Goal: Task Accomplishment & Management: Use online tool/utility

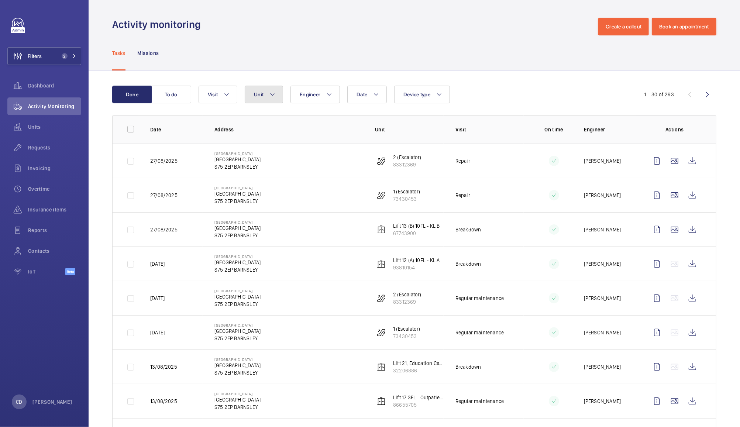
click at [259, 96] on span "Unit" at bounding box center [259, 95] width 10 height 6
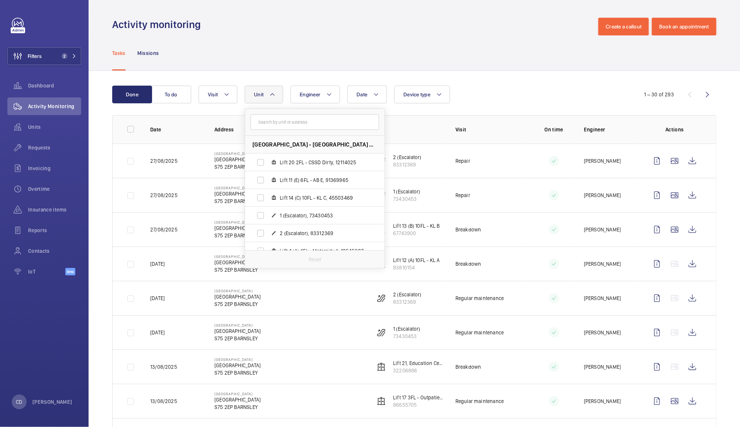
click at [360, 58] on div "Tasks Missions" at bounding box center [414, 52] width 604 height 35
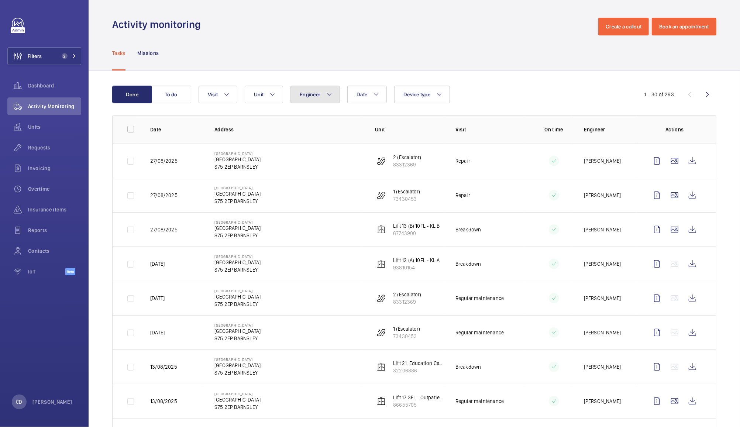
click at [315, 95] on span "Engineer" at bounding box center [310, 95] width 21 height 6
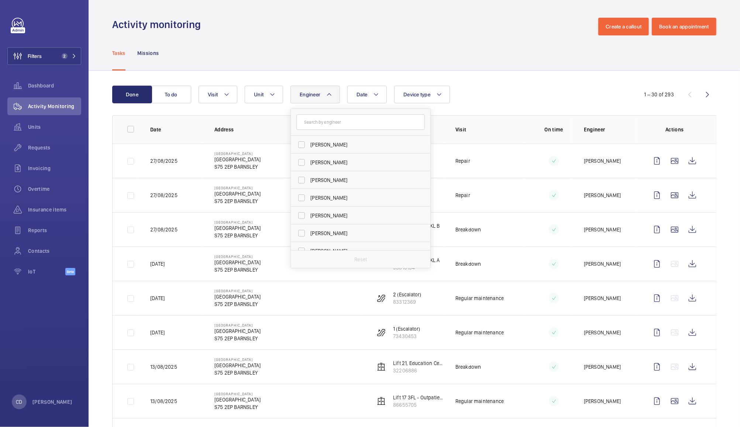
click at [316, 90] on button "Engineer" at bounding box center [315, 95] width 49 height 18
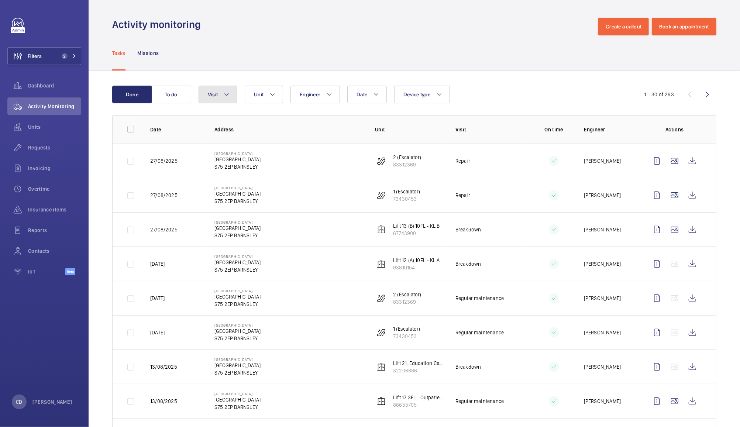
click at [218, 95] on span "Visit" at bounding box center [213, 95] width 10 height 6
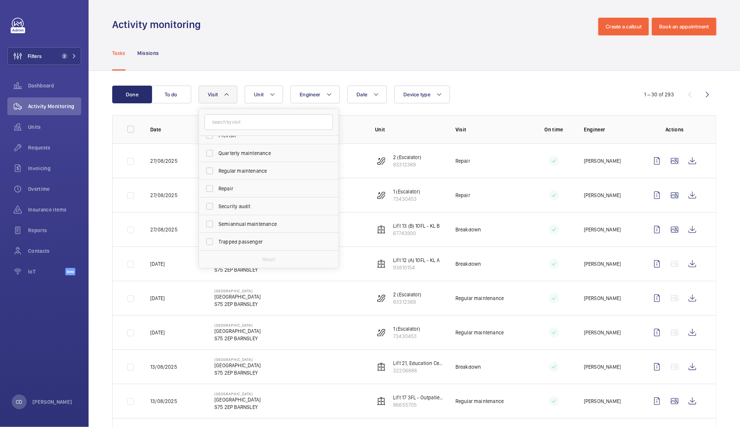
scroll to position [114, 0]
click at [255, 173] on span "Regular maintenance" at bounding box center [270, 171] width 102 height 7
click at [217, 173] on input "Regular maintenance" at bounding box center [209, 172] width 15 height 15
checkbox input "true"
click at [529, 90] on div "Date Engineer Unit Device type Visit 1 Annual maintenance Breakdown Client appo…" at bounding box center [413, 95] width 429 height 18
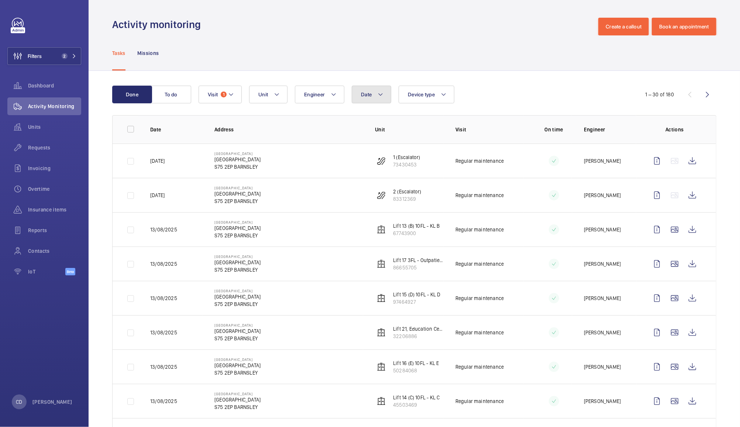
click at [369, 92] on span "Date" at bounding box center [366, 95] width 11 height 6
click at [426, 179] on span "1" at bounding box center [427, 180] width 14 height 14
type input "01/08/2025"
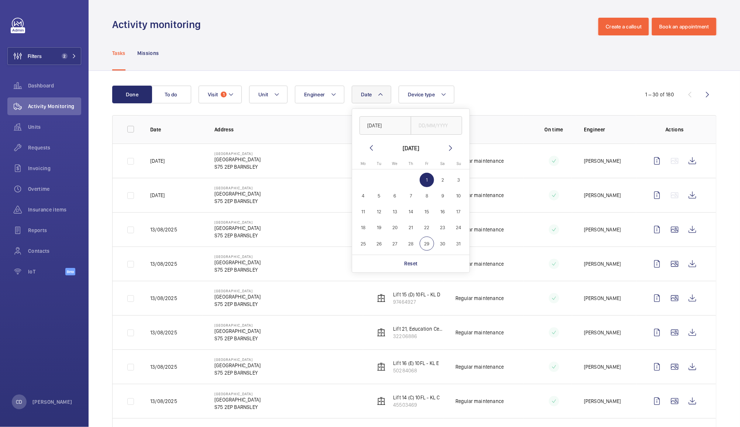
click at [458, 243] on span "31" at bounding box center [459, 244] width 14 height 14
type input "31/08/2025"
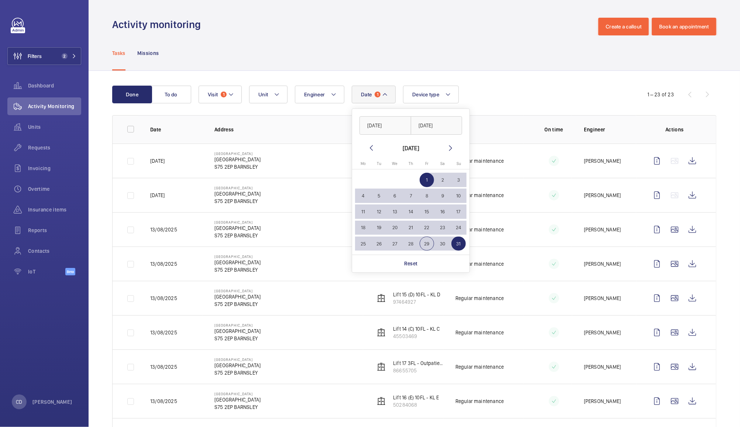
click at [499, 66] on div "Tasks Missions" at bounding box center [414, 52] width 604 height 35
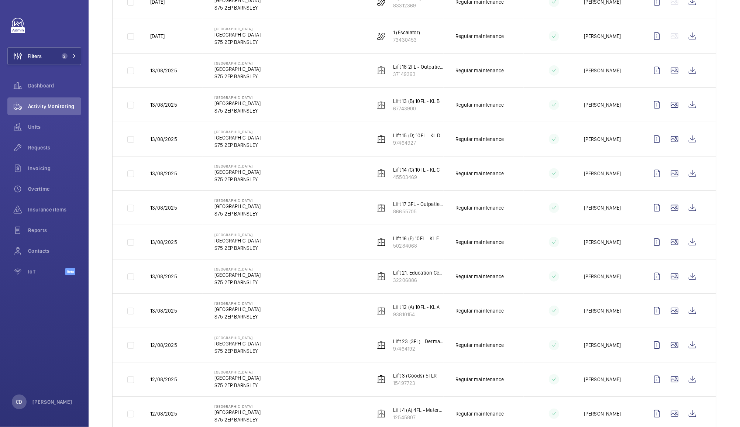
scroll to position [160, 0]
click at [670, 352] on wm-front-icon-button at bounding box center [675, 345] width 18 height 18
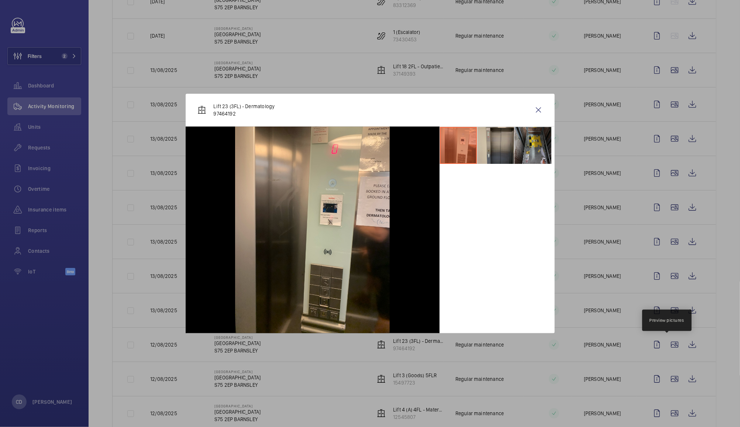
click at [503, 145] on li at bounding box center [495, 145] width 37 height 37
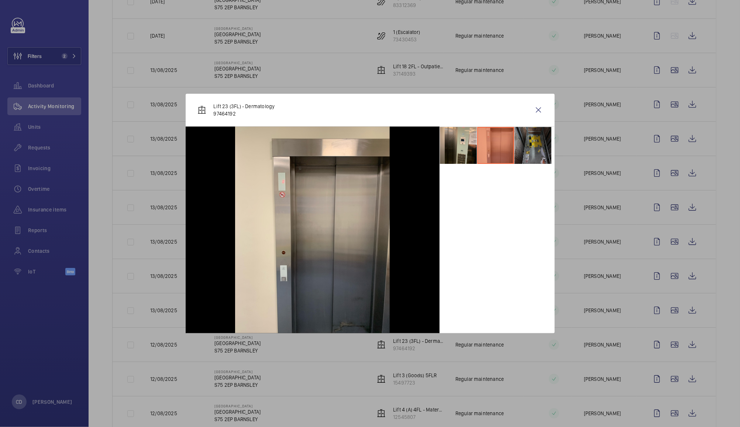
click at [530, 145] on li at bounding box center [533, 145] width 37 height 37
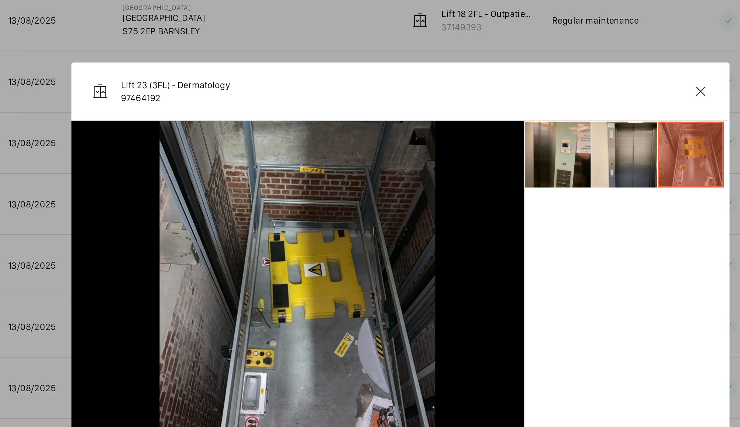
click at [535, 110] on wm-front-icon-button at bounding box center [539, 110] width 18 height 18
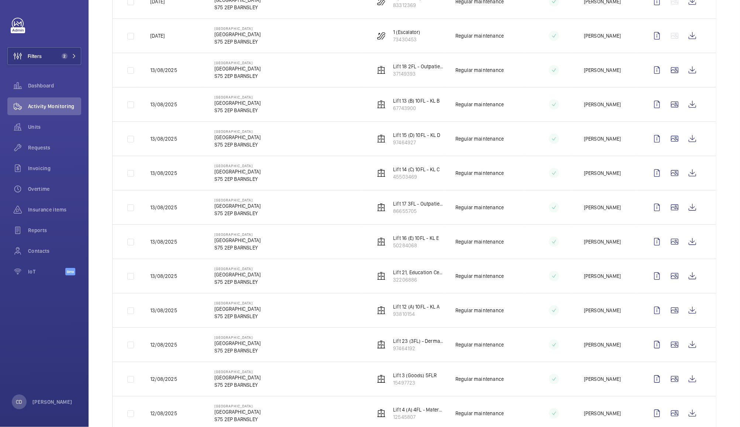
scroll to position [0, 0]
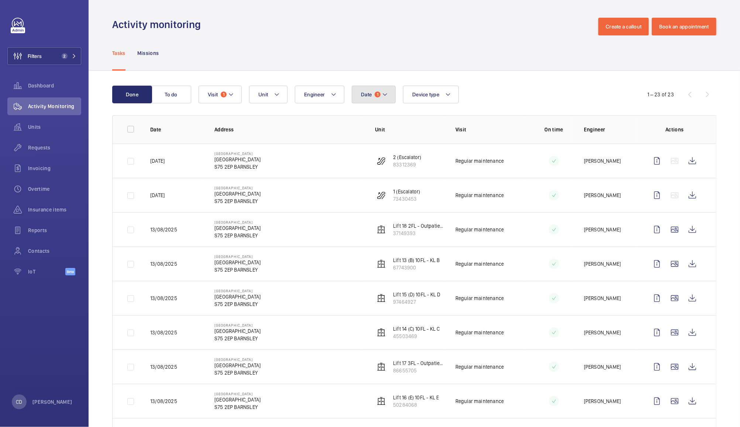
click at [377, 95] on span "1" at bounding box center [378, 95] width 6 height 6
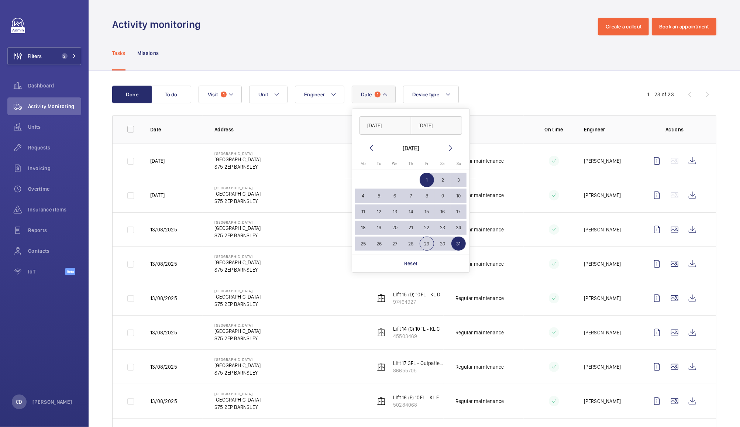
click at [371, 148] on mat-icon at bounding box center [371, 148] width 9 height 9
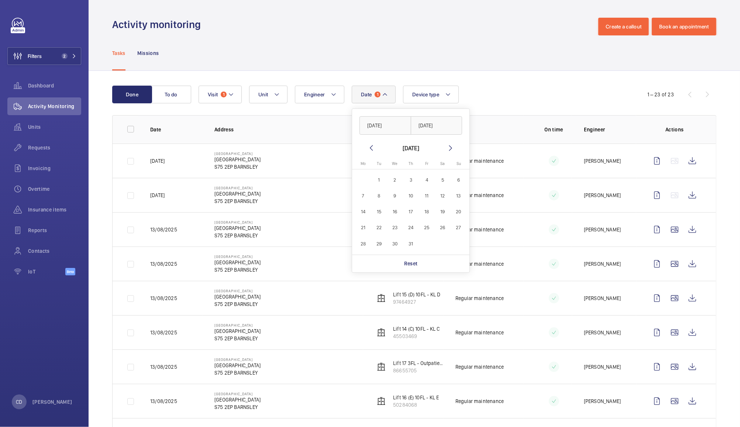
click at [378, 178] on span "1" at bounding box center [379, 180] width 14 height 14
type input "01/07/2025"
click at [412, 245] on span "31" at bounding box center [411, 244] width 14 height 14
type input "31/07/2025"
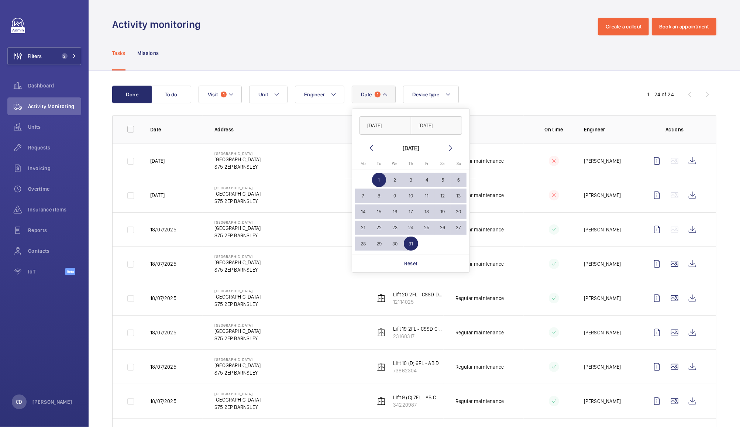
click at [549, 86] on div "Date 1 01/07/2025 31/07/2025 July 2025 Monday Mo Tuesday Tu Wednesday We Thursd…" at bounding box center [413, 95] width 429 height 18
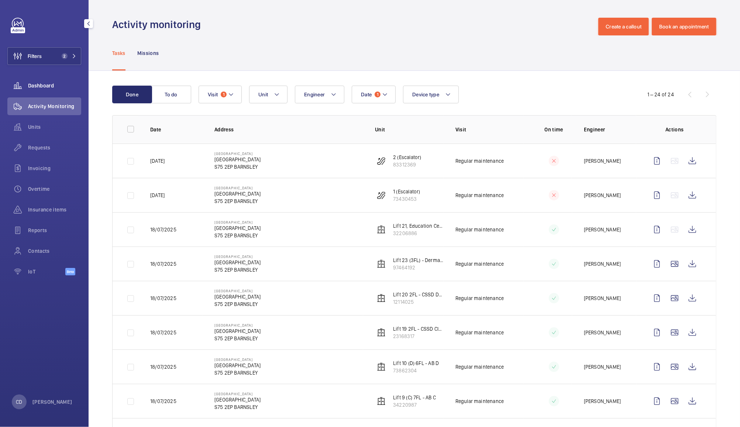
click at [42, 86] on span "Dashboard" at bounding box center [54, 85] width 53 height 7
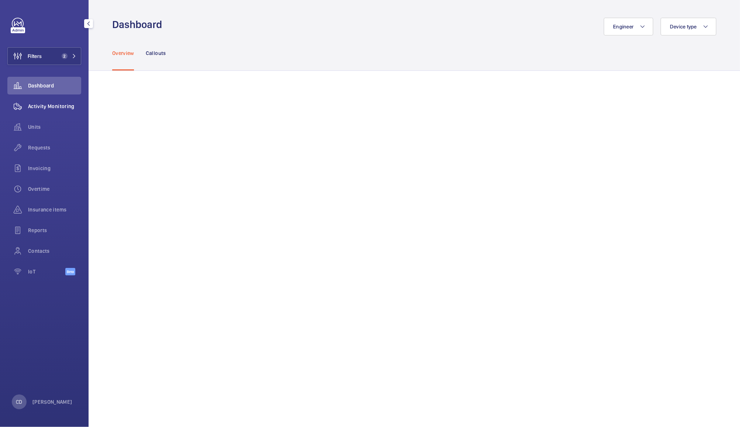
click at [48, 107] on span "Activity Monitoring" at bounding box center [54, 106] width 53 height 7
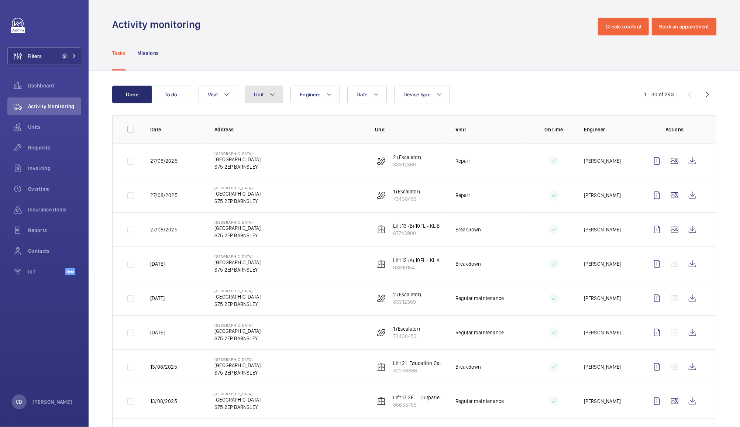
click at [264, 98] on button "Unit" at bounding box center [264, 95] width 38 height 18
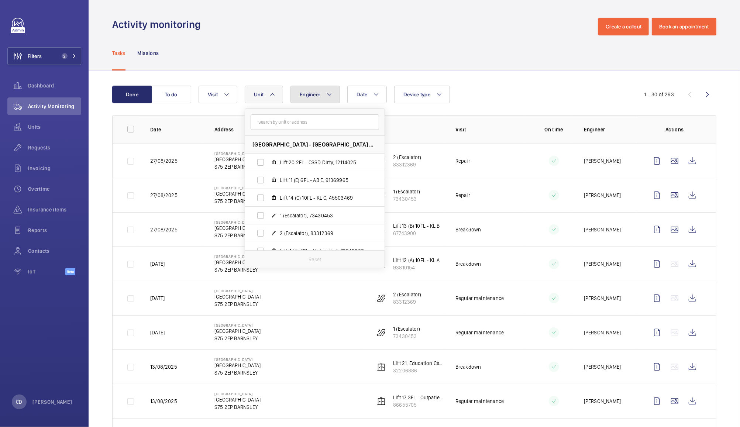
click at [298, 97] on button "Engineer" at bounding box center [315, 95] width 49 height 18
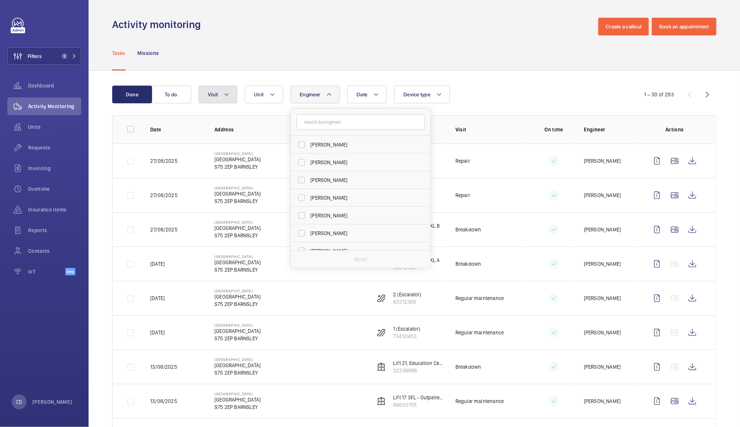
click at [216, 98] on button "Visit" at bounding box center [218, 95] width 39 height 18
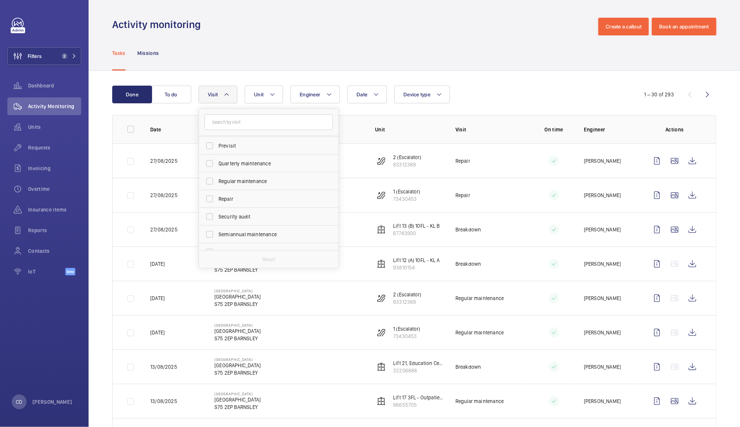
scroll to position [106, 0]
click at [215, 180] on label "Regular maintenance" at bounding box center [263, 180] width 128 height 18
click at [215, 180] on input "Regular maintenance" at bounding box center [209, 180] width 15 height 15
checkbox input "true"
click at [501, 91] on div "Date Engineer Unit Device type Visit 1 Annual maintenance Breakdown Client appo…" at bounding box center [413, 95] width 429 height 18
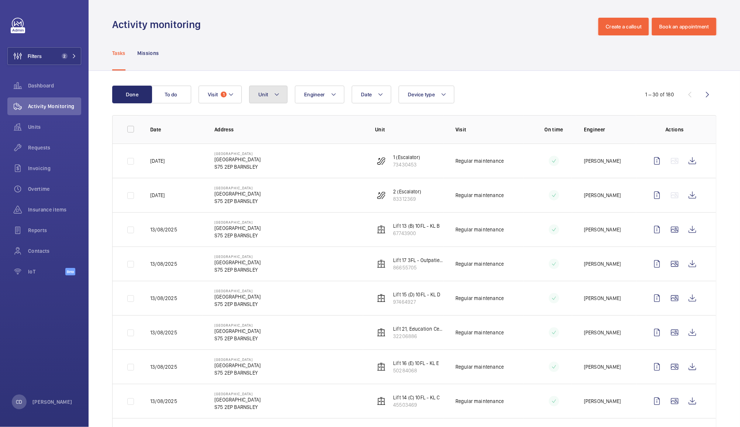
click at [268, 96] on button "Unit" at bounding box center [268, 95] width 38 height 18
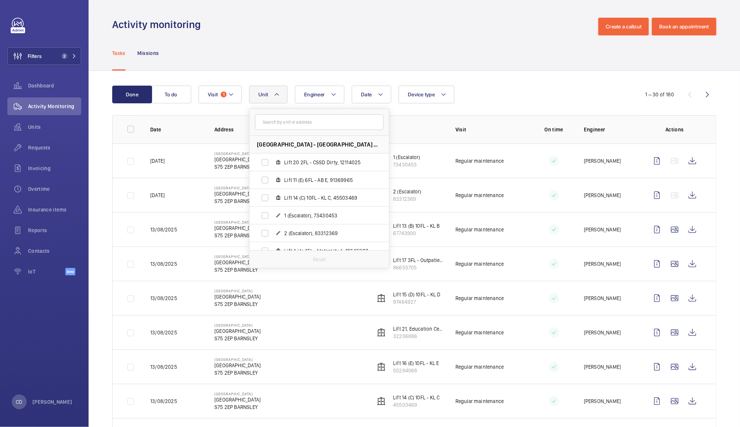
click at [269, 88] on button "Unit" at bounding box center [268, 95] width 38 height 18
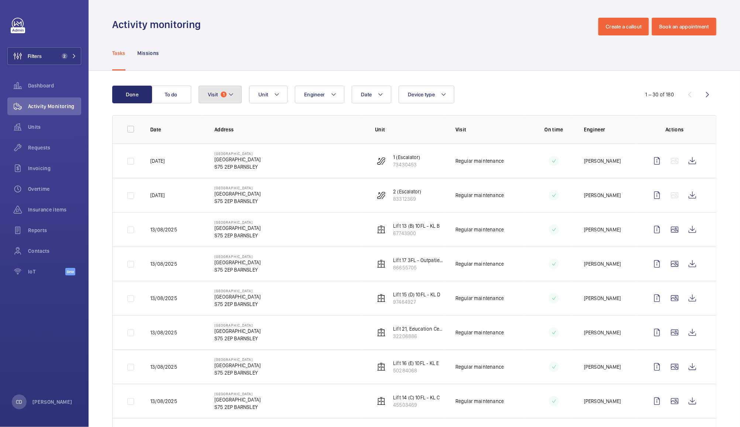
click at [225, 100] on button "Visit 1" at bounding box center [220, 95] width 43 height 18
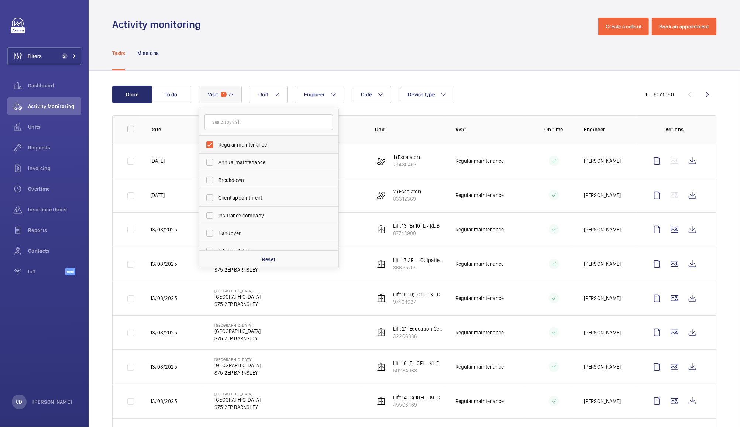
click at [212, 147] on label "Regular maintenance" at bounding box center [263, 145] width 128 height 18
click at [212, 147] on input "Regular maintenance" at bounding box center [209, 144] width 15 height 15
checkbox input "false"
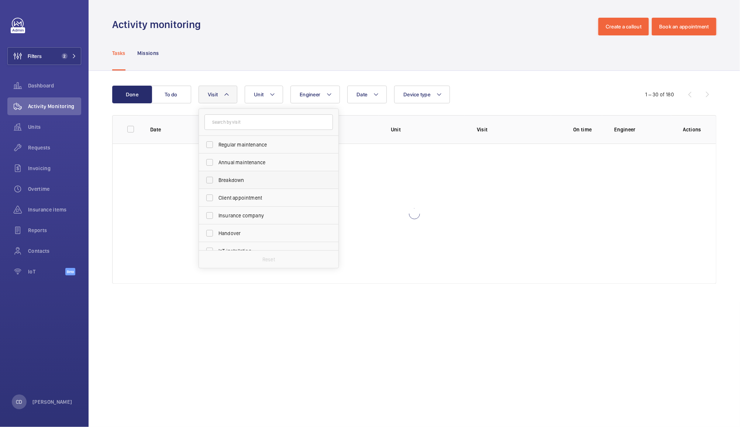
click at [215, 176] on label "Breakdown" at bounding box center [263, 180] width 128 height 18
click at [215, 176] on input "Breakdown" at bounding box center [209, 180] width 15 height 15
checkbox input "true"
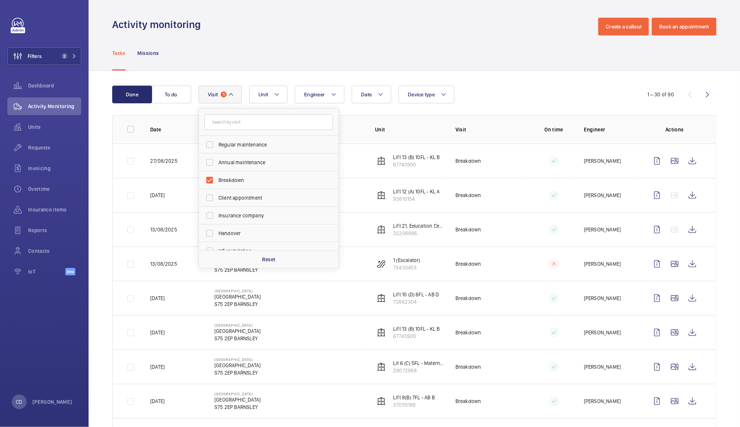
click at [230, 48] on div "Tasks Missions" at bounding box center [414, 52] width 604 height 35
click at [39, 82] on span "Dashboard" at bounding box center [54, 85] width 53 height 7
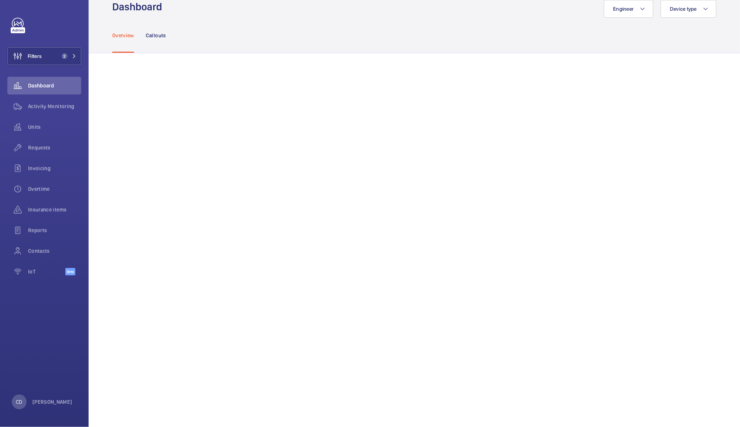
scroll to position [8, 0]
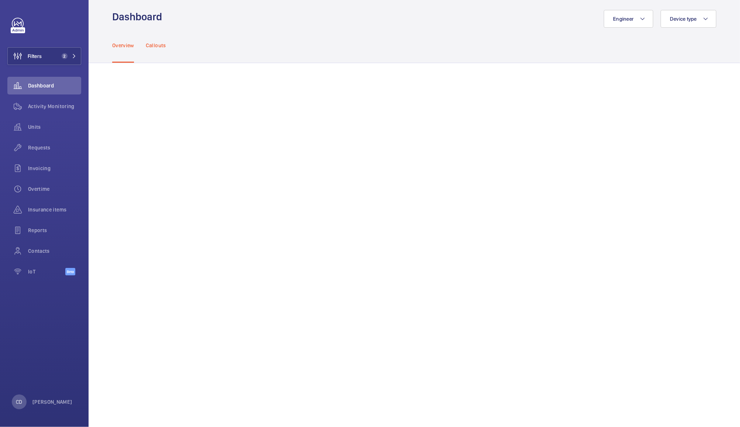
click at [159, 46] on p "Callouts" at bounding box center [156, 45] width 20 height 7
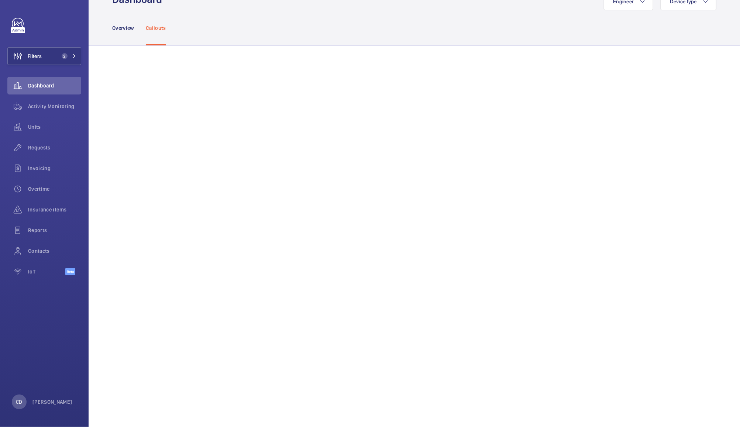
scroll to position [328, 0]
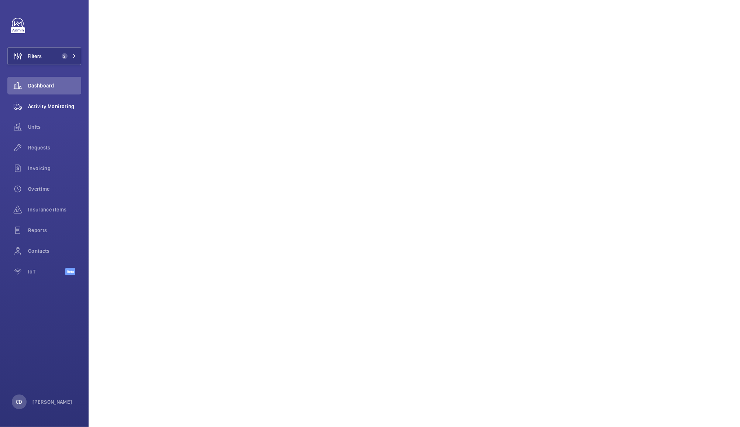
click at [44, 106] on span "Activity Monitoring" at bounding box center [54, 106] width 53 height 7
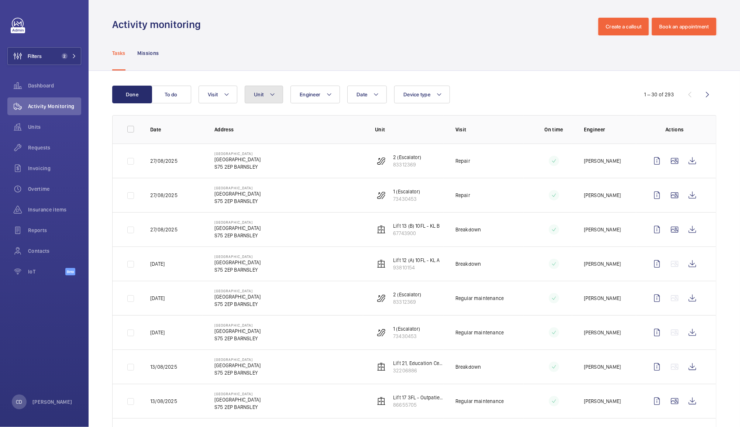
click at [269, 98] on button "Unit" at bounding box center [264, 95] width 38 height 18
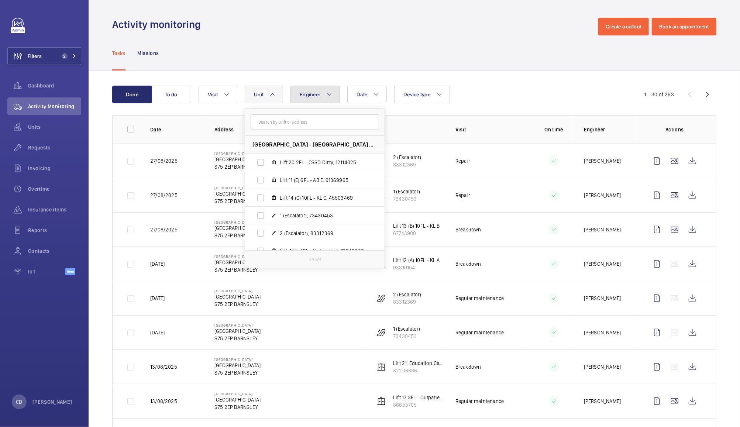
click at [304, 93] on span "Engineer" at bounding box center [310, 95] width 21 height 6
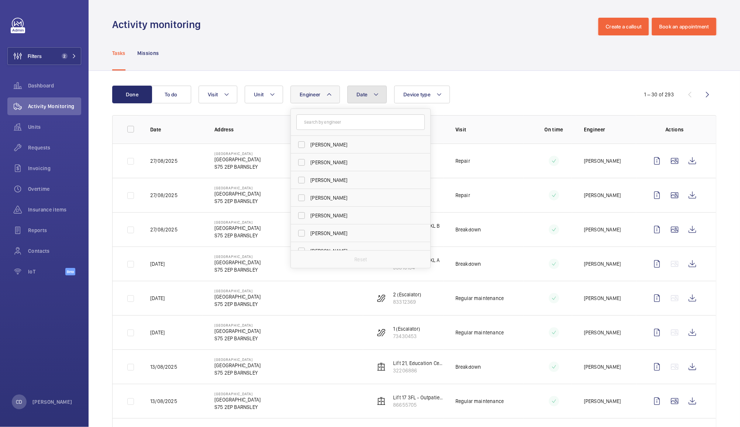
click at [359, 90] on button "Date" at bounding box center [367, 95] width 40 height 18
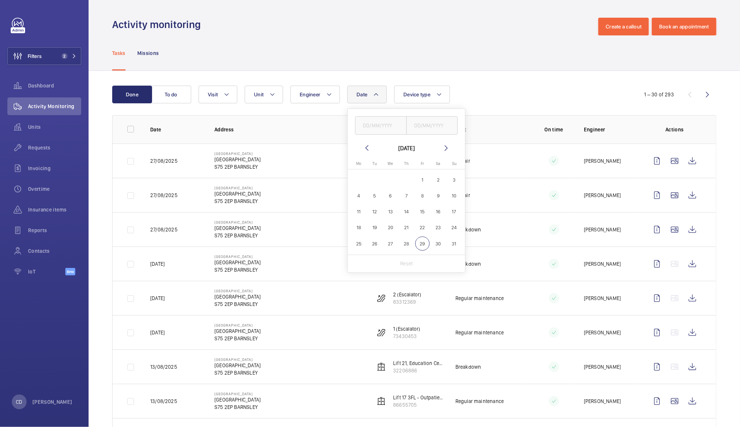
click at [419, 179] on span "1" at bounding box center [422, 180] width 14 height 14
type input "01/08/2025"
click at [452, 246] on span "31" at bounding box center [454, 244] width 14 height 14
type input "31/08/2025"
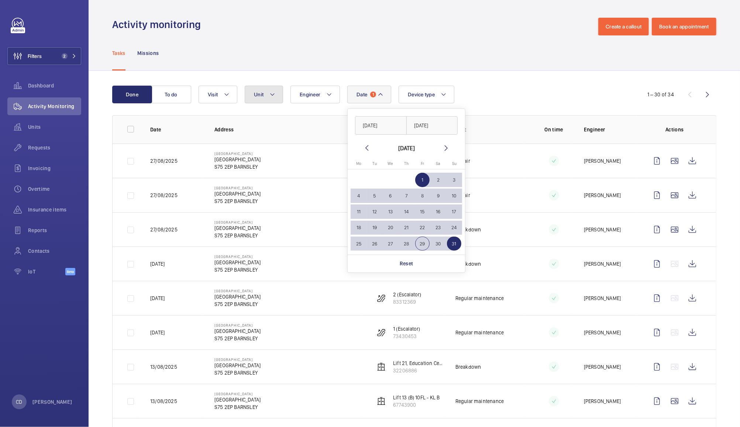
click at [260, 96] on span "Unit" at bounding box center [259, 95] width 10 height 6
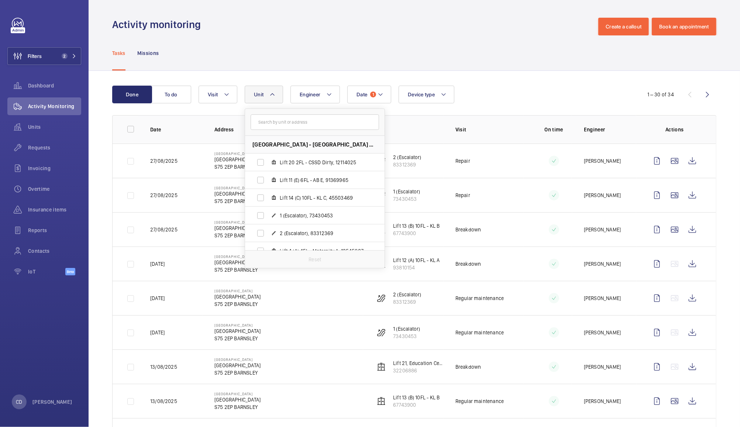
click at [260, 96] on span "Unit" at bounding box center [259, 95] width 10 height 6
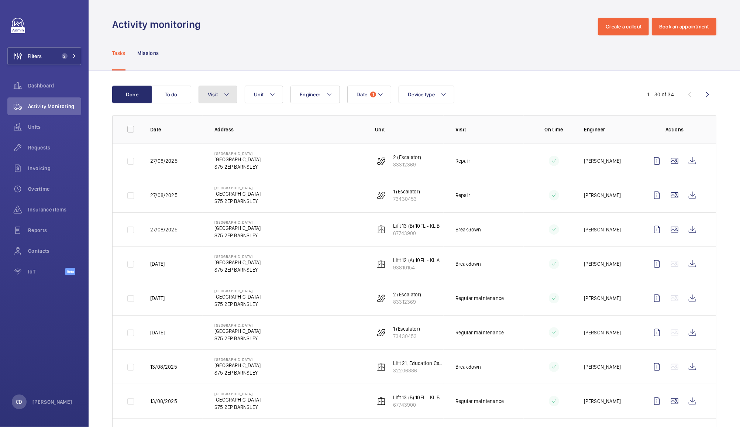
click at [222, 93] on button "Visit" at bounding box center [218, 95] width 39 height 18
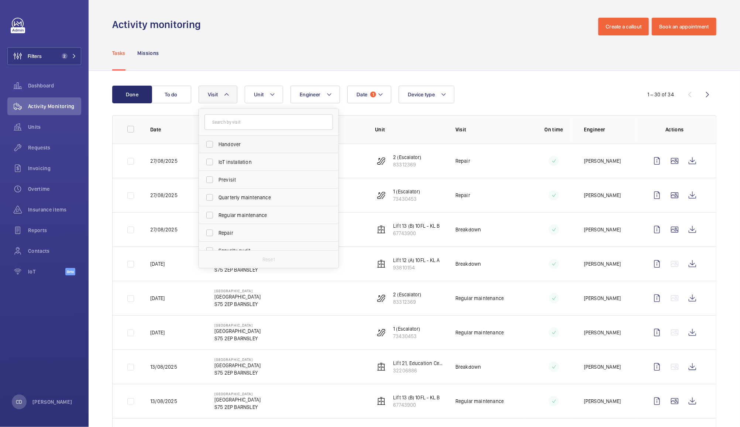
scroll to position [116, 0]
click at [213, 192] on label "Repair" at bounding box center [263, 189] width 128 height 18
click at [213, 192] on input "Repair" at bounding box center [209, 188] width 15 height 15
checkbox input "true"
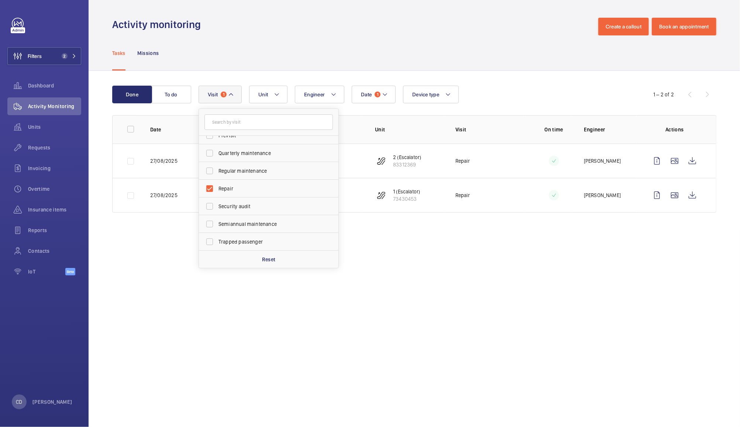
click at [491, 101] on div "Date 1 Engineer Unit Device type Visit 1 Annual maintenance Breakdown Client ap…" at bounding box center [413, 95] width 429 height 18
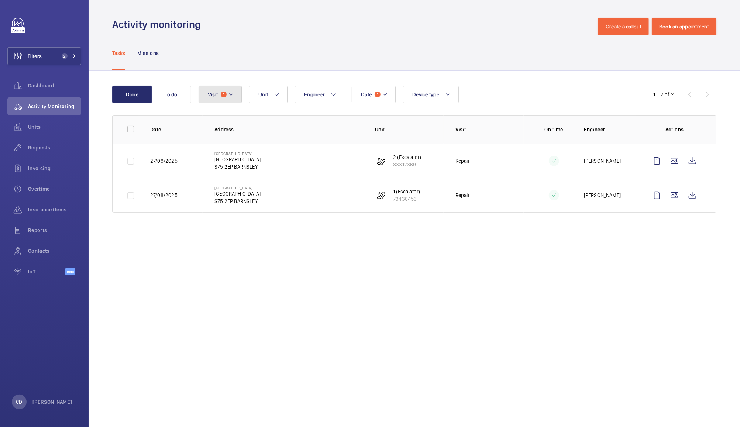
click at [219, 90] on button "Visit 1" at bounding box center [220, 95] width 43 height 18
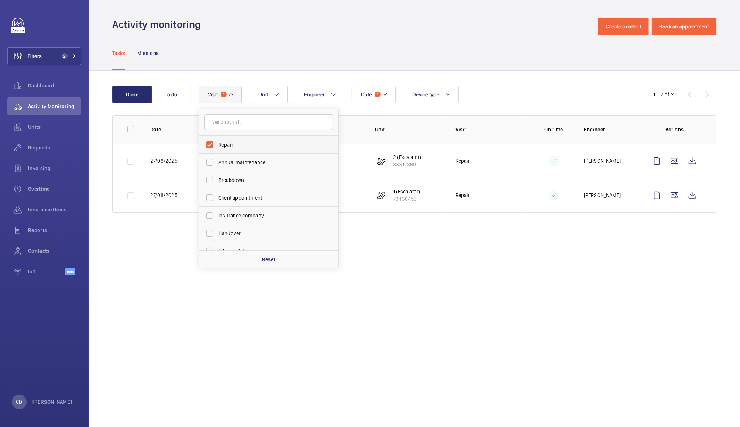
click at [210, 141] on label "Repair" at bounding box center [263, 145] width 128 height 18
click at [210, 141] on input "Repair" at bounding box center [209, 144] width 15 height 15
checkbox input "false"
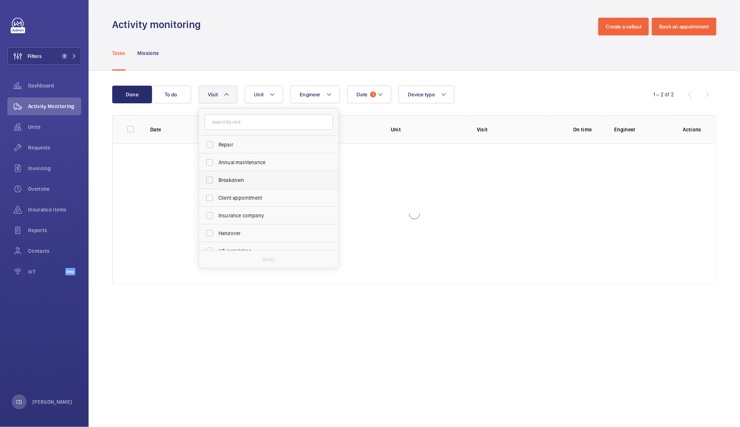
click at [212, 181] on label "Breakdown" at bounding box center [263, 180] width 128 height 18
click at [212, 181] on input "Breakdown" at bounding box center [209, 180] width 15 height 15
checkbox input "true"
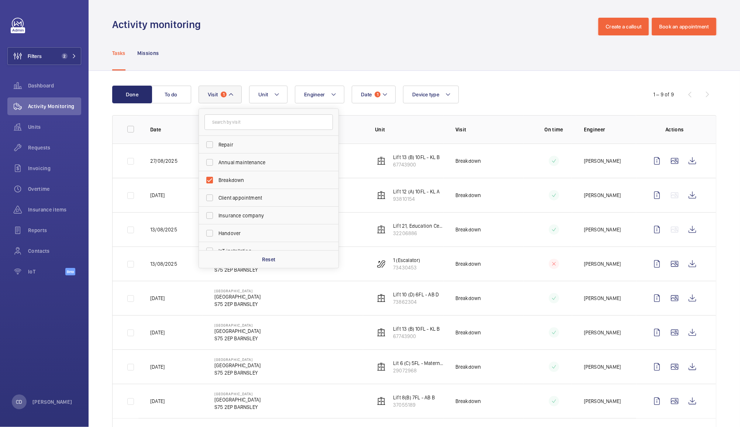
click at [538, 90] on div "Date 1 Engineer Unit Device type Visit 1 Repair Annual maintenance Breakdown Cl…" at bounding box center [413, 95] width 429 height 18
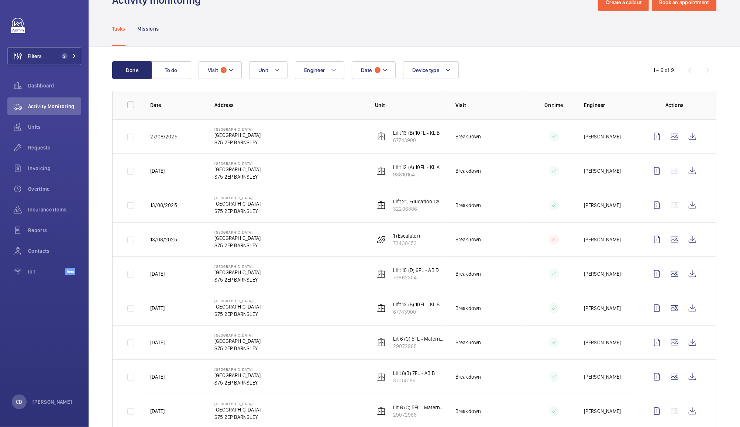
scroll to position [44, 0]
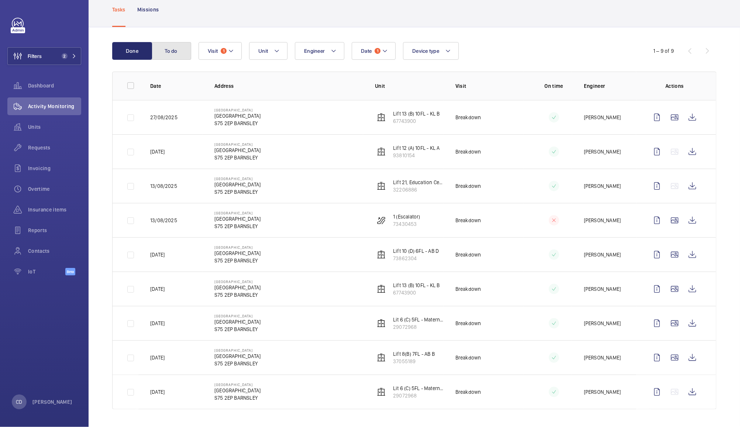
click at [171, 50] on button "To do" at bounding box center [171, 51] width 40 height 18
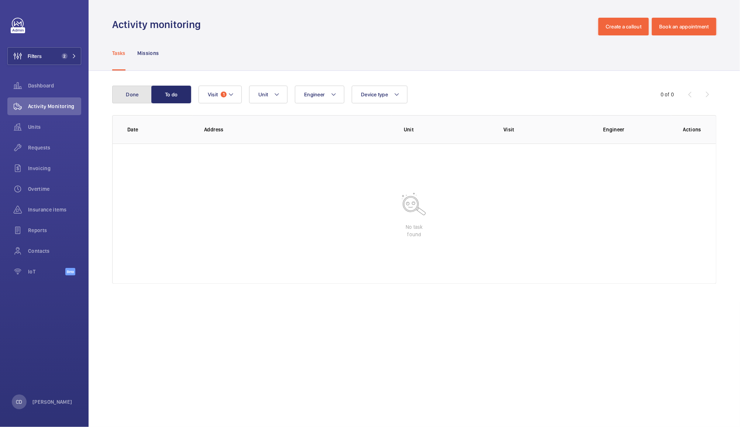
click at [130, 95] on button "Done" at bounding box center [132, 95] width 40 height 18
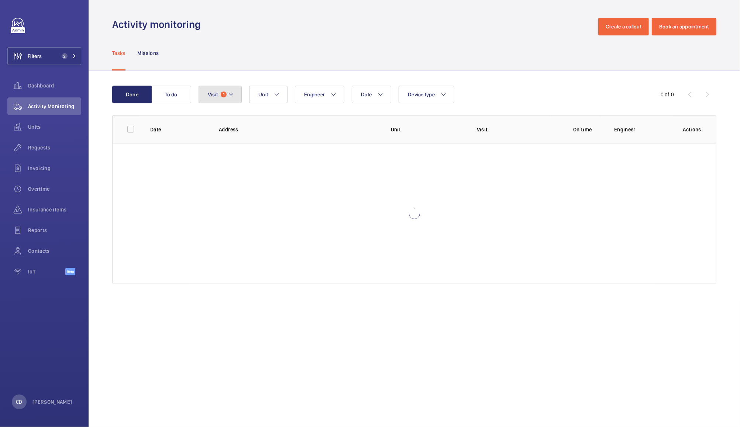
click at [208, 95] on span "Visit" at bounding box center [213, 95] width 10 height 6
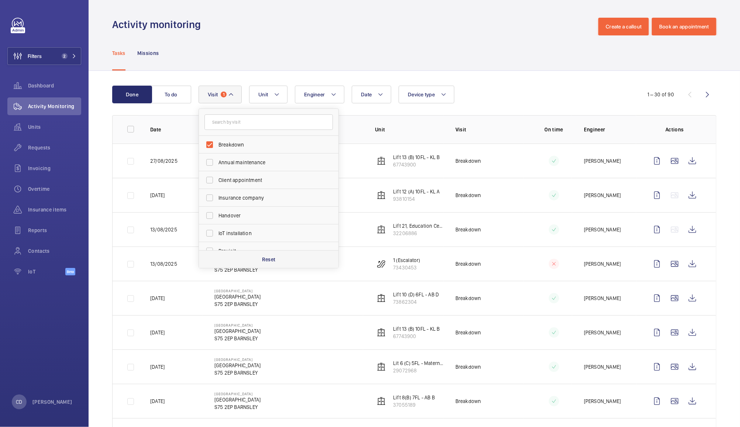
click at [266, 259] on p "Reset" at bounding box center [269, 259] width 14 height 7
checkbox input "false"
click at [415, 54] on div "Tasks Missions" at bounding box center [414, 52] width 604 height 35
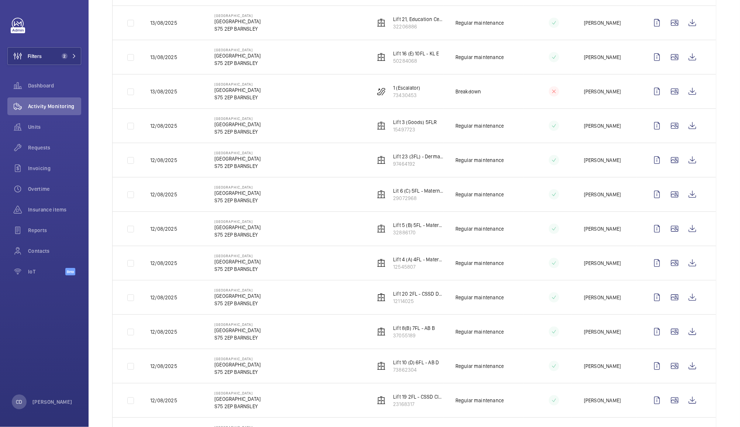
scroll to position [578, 0]
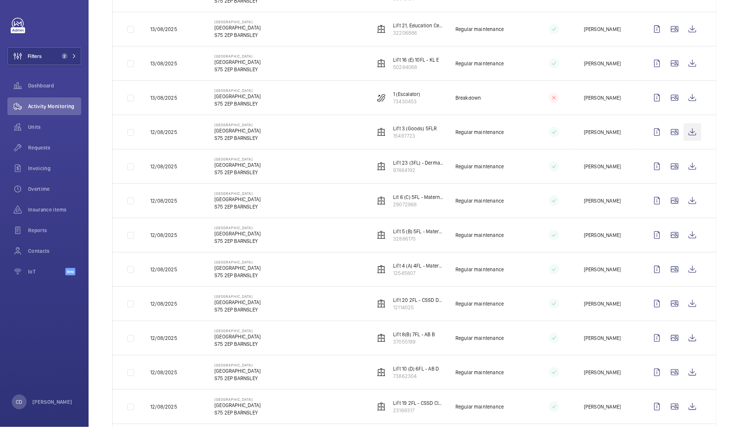
click at [686, 134] on wm-front-icon-button at bounding box center [693, 132] width 18 height 18
click at [45, 212] on span "Insurance items" at bounding box center [54, 209] width 53 height 7
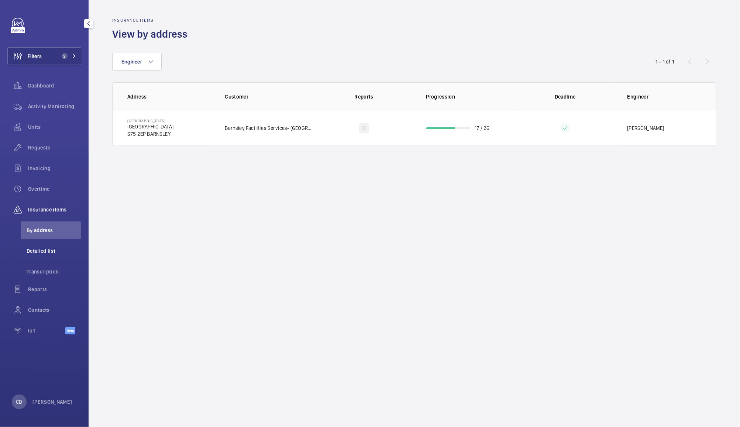
click at [40, 249] on span "Detailed list" at bounding box center [54, 250] width 55 height 7
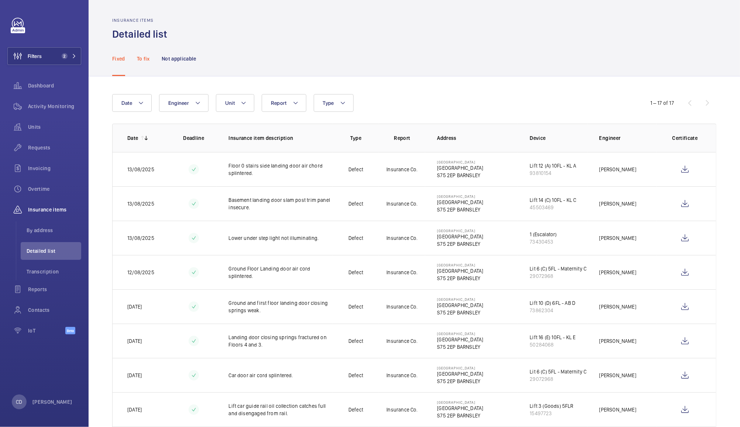
click at [143, 61] on p "To fix" at bounding box center [143, 58] width 13 height 7
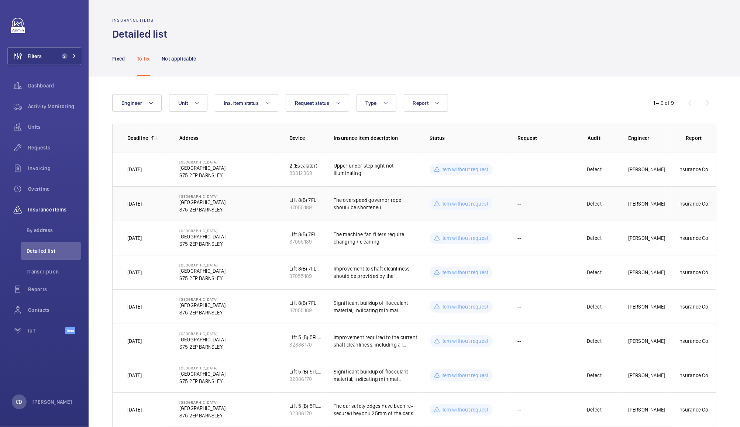
click at [688, 207] on p "Insurance Co." at bounding box center [694, 203] width 31 height 7
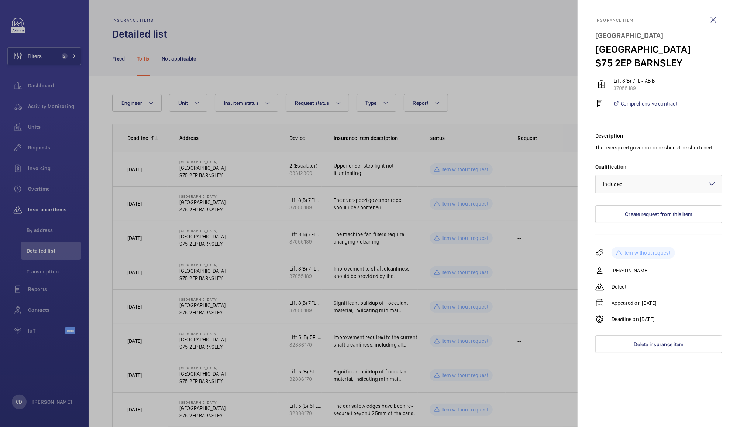
click at [538, 75] on div at bounding box center [370, 213] width 740 height 427
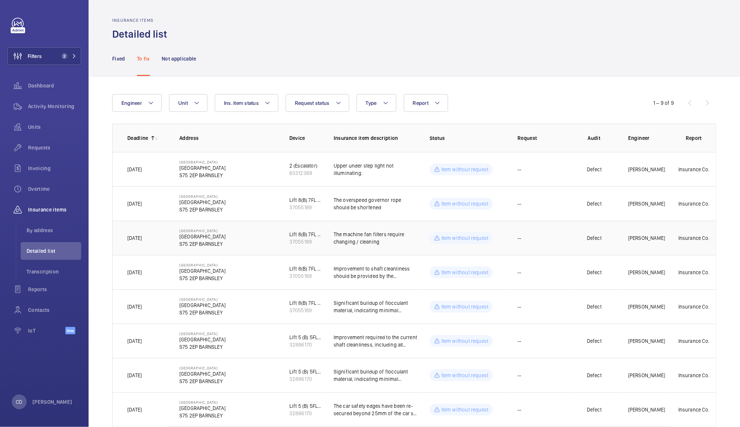
click at [551, 242] on td "--" at bounding box center [539, 238] width 66 height 34
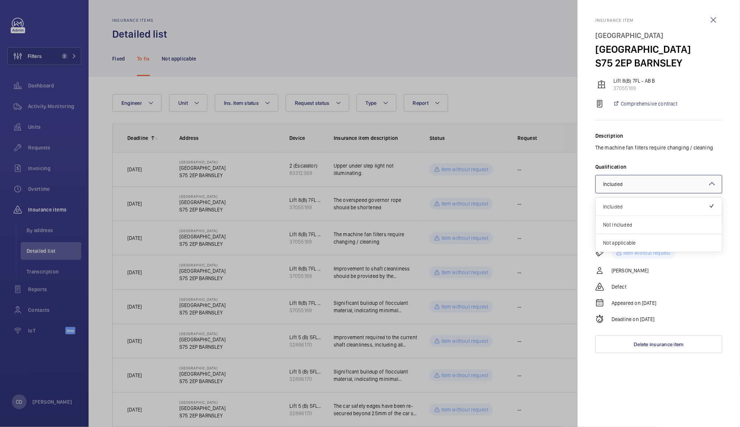
click at [641, 188] on div at bounding box center [659, 184] width 126 height 18
click at [534, 257] on div at bounding box center [370, 213] width 740 height 427
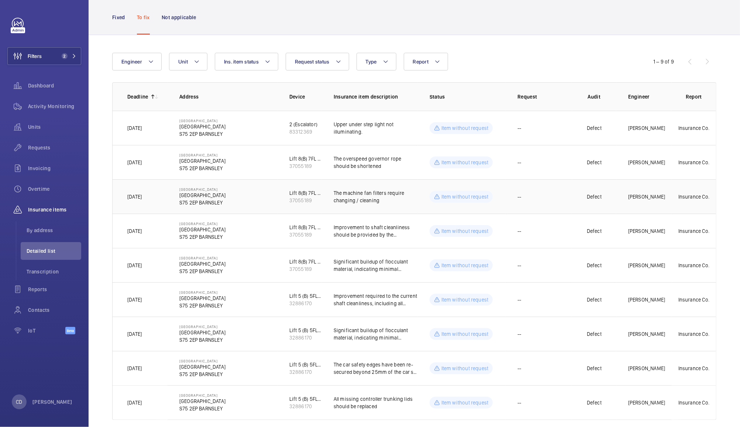
scroll to position [53, 0]
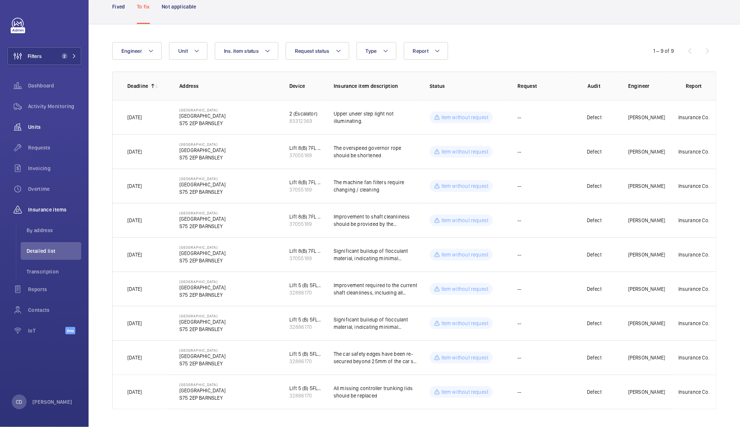
click at [27, 130] on wm-front-icon-button at bounding box center [17, 127] width 21 height 18
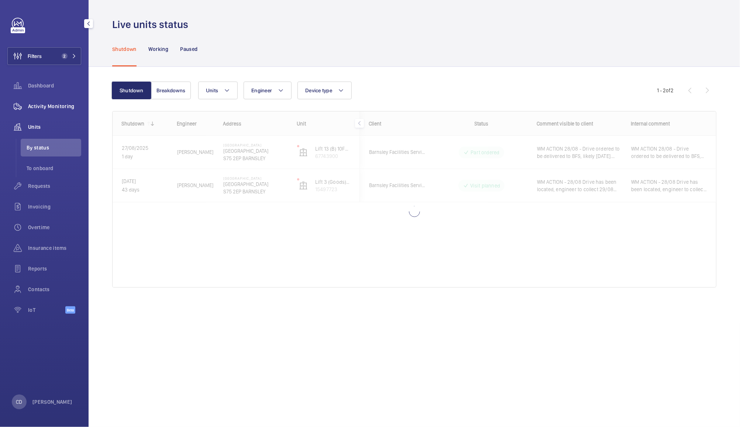
click at [45, 110] on span "Activity Monitoring" at bounding box center [54, 106] width 53 height 7
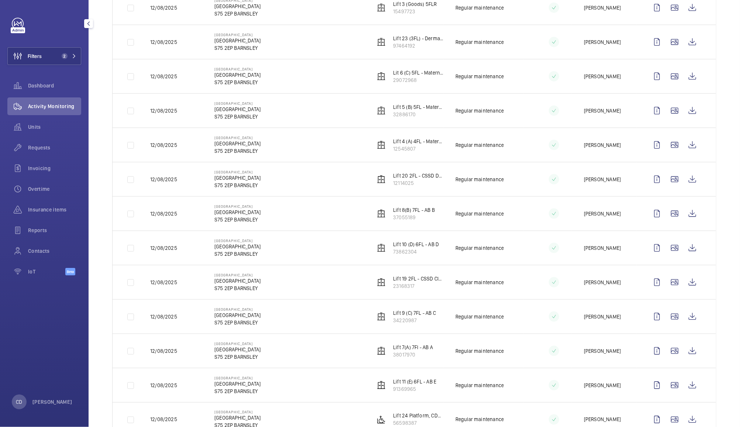
scroll to position [704, 0]
click at [688, 219] on wm-front-icon-button at bounding box center [693, 213] width 18 height 18
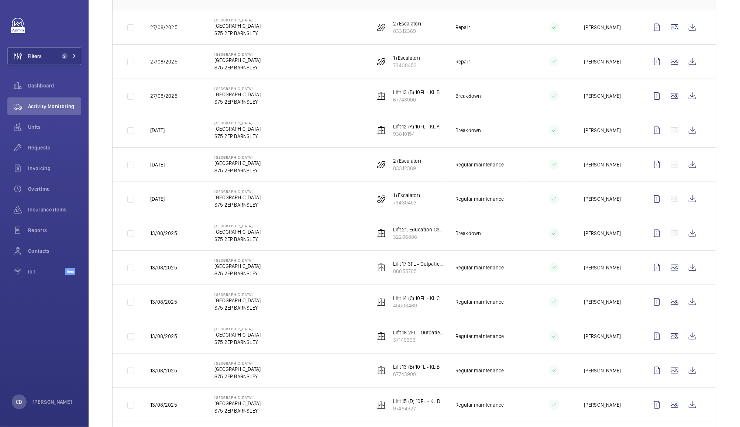
scroll to position [0, 0]
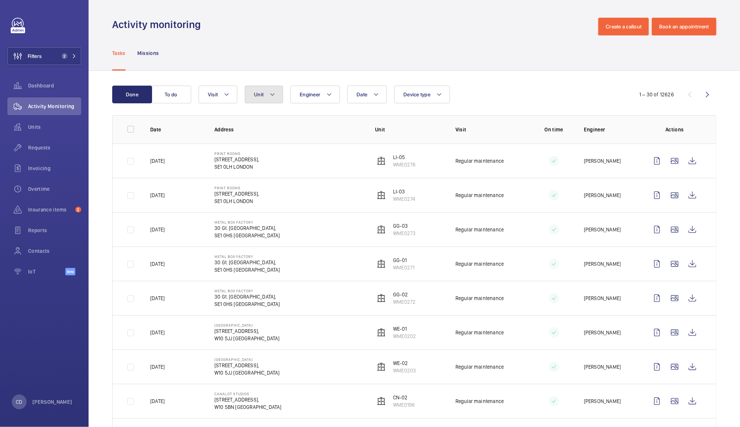
click at [258, 95] on span "Unit" at bounding box center [259, 95] width 10 height 6
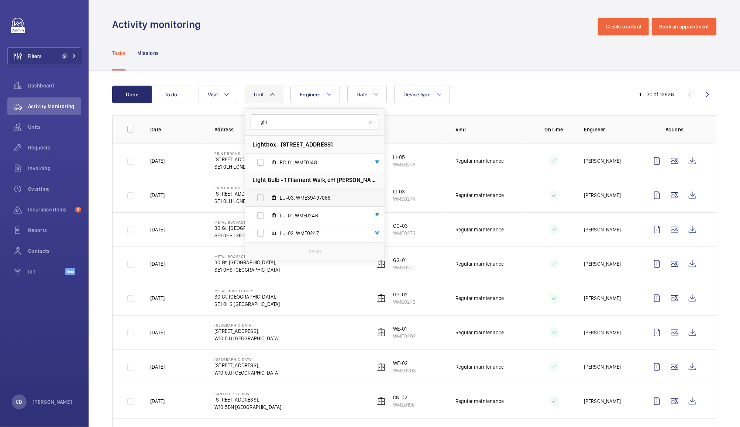
type input "light"
click at [261, 193] on label "LU-03, WME39497086" at bounding box center [309, 198] width 128 height 18
click at [261, 193] on input "LU-03, WME39497086" at bounding box center [260, 198] width 15 height 15
checkbox input "true"
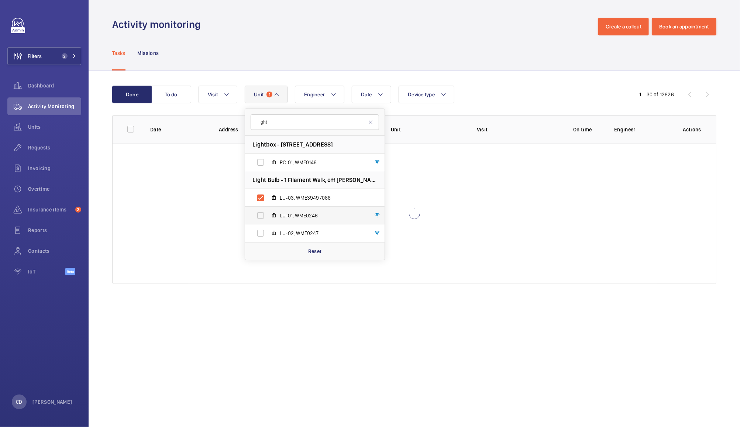
click at [258, 216] on label "LU-01, WME0246" at bounding box center [309, 216] width 128 height 18
click at [258, 216] on input "LU-01, WME0246" at bounding box center [260, 215] width 15 height 15
checkbox input "true"
click at [263, 232] on label "LU-02, WME0247" at bounding box center [309, 233] width 128 height 18
click at [263, 232] on input "LU-02, WME0247" at bounding box center [260, 233] width 15 height 15
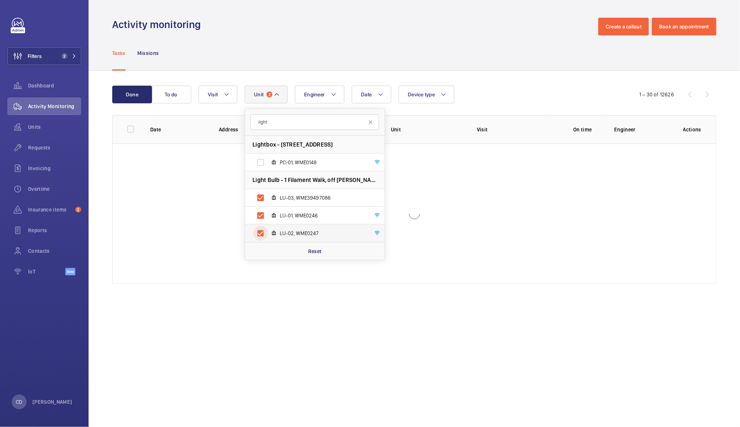
checkbox input "true"
click at [404, 36] on div "Tasks Missions" at bounding box center [414, 52] width 604 height 35
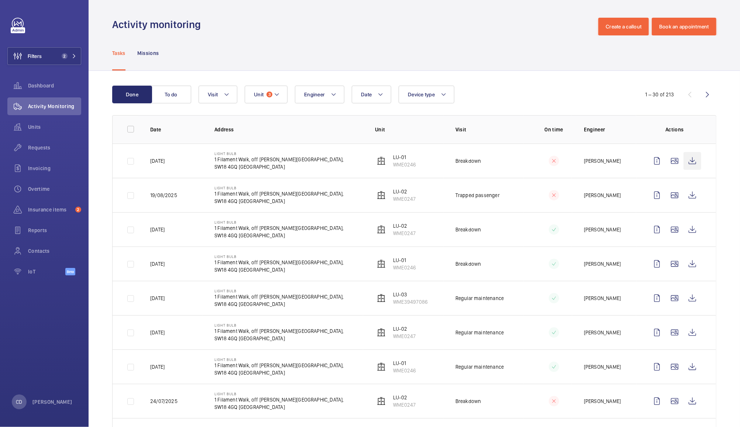
click at [685, 164] on wm-front-icon-button at bounding box center [693, 161] width 18 height 18
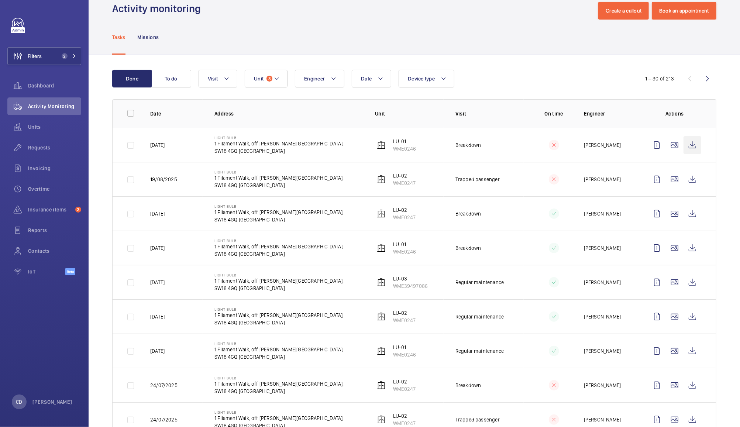
scroll to position [17, 0]
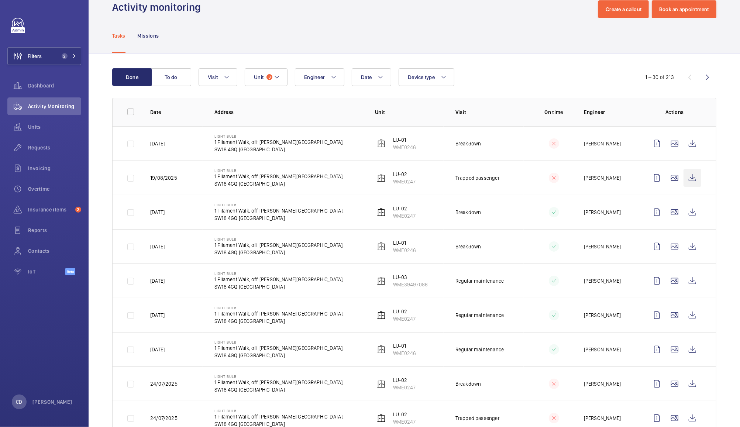
click at [684, 178] on wm-front-icon-button at bounding box center [693, 178] width 18 height 18
click at [279, 85] on button "Unit 3" at bounding box center [266, 77] width 43 height 18
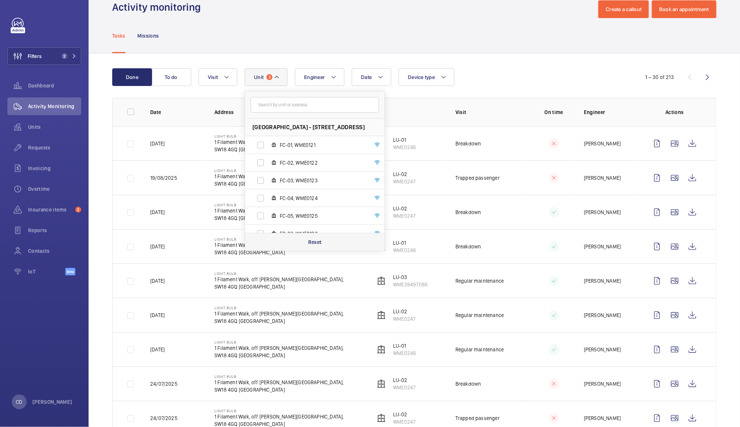
click at [319, 241] on p "Reset" at bounding box center [315, 242] width 14 height 7
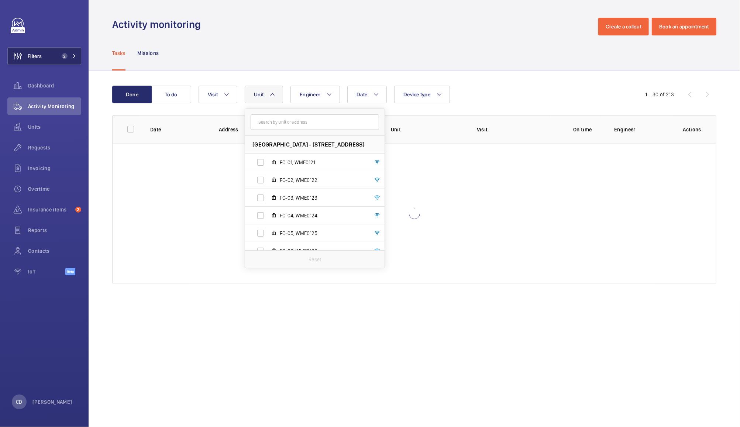
click at [52, 63] on button "Filters 2" at bounding box center [44, 56] width 74 height 18
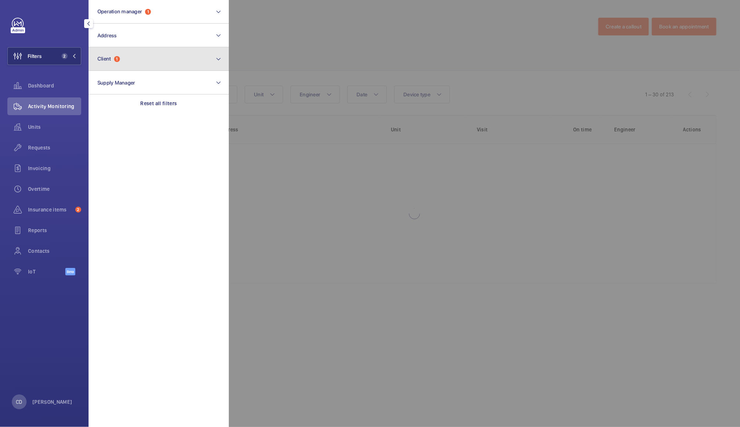
click at [160, 61] on button "Client 1" at bounding box center [159, 59] width 140 height 24
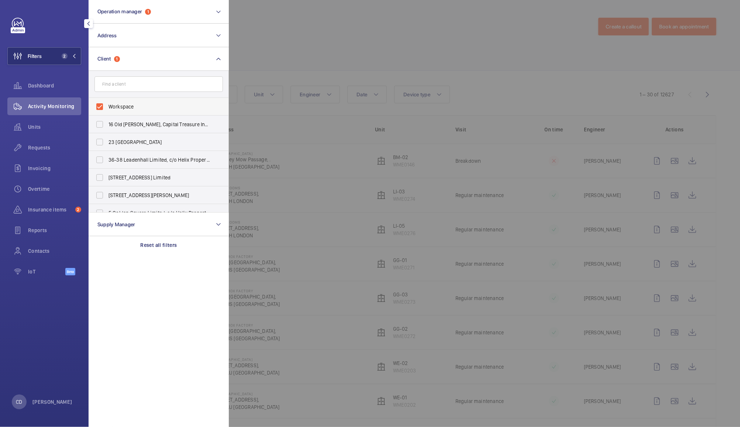
click at [139, 109] on span "Workspace" at bounding box center [160, 106] width 102 height 7
click at [107, 109] on input "Workspace" at bounding box center [99, 106] width 15 height 15
checkbox input "false"
click at [308, 38] on div at bounding box center [599, 213] width 740 height 427
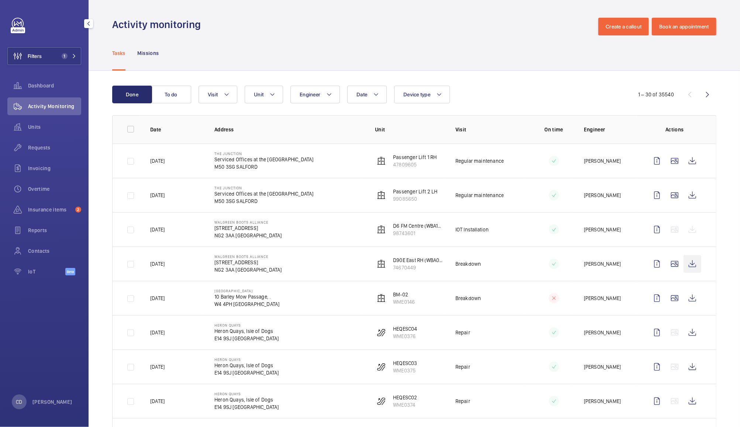
click at [691, 269] on wm-front-icon-button at bounding box center [693, 264] width 18 height 18
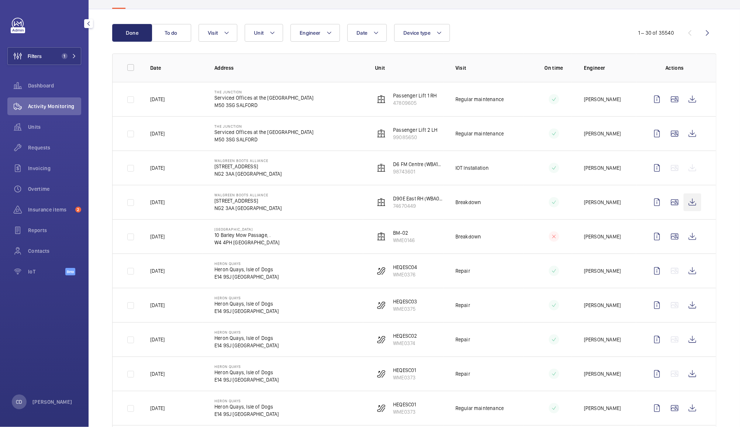
scroll to position [62, 0]
click at [687, 242] on wm-front-icon-button at bounding box center [693, 236] width 18 height 18
click at [41, 127] on span "Units" at bounding box center [54, 126] width 53 height 7
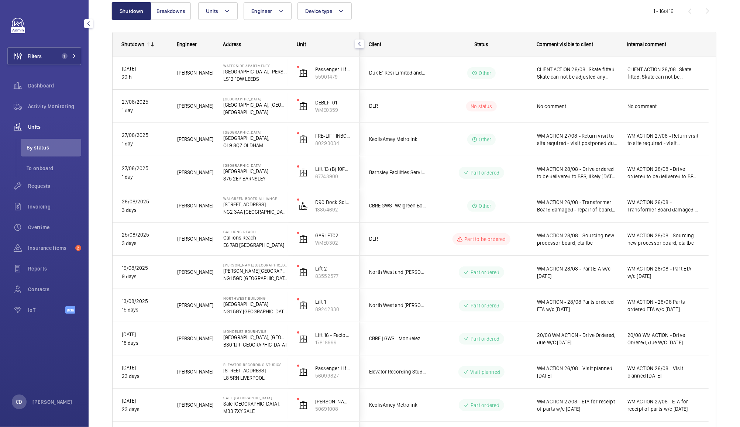
scroll to position [80, 0]
click at [587, 203] on span "WM ACTION 26/08 - Transformer Board damaged - repair of board required. To be r…" at bounding box center [577, 205] width 81 height 15
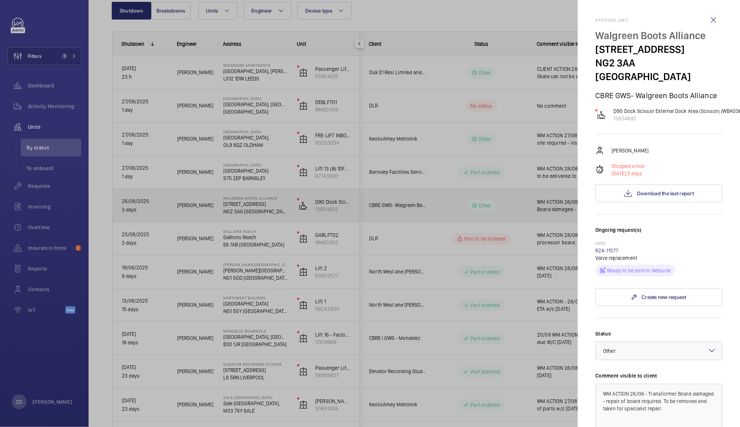
click at [496, 21] on div at bounding box center [370, 213] width 740 height 427
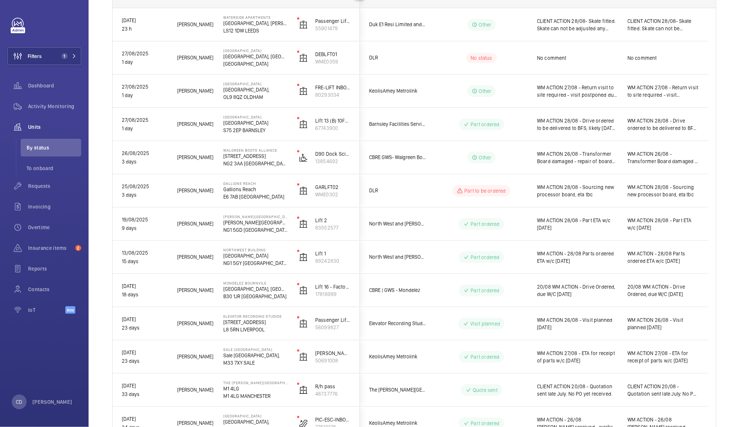
scroll to position [0, 0]
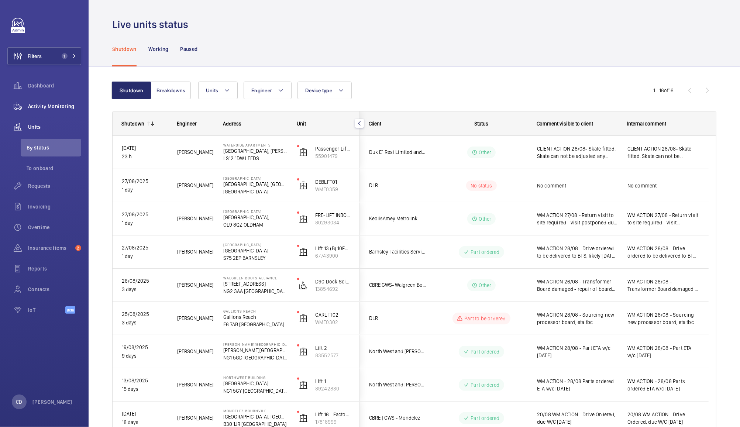
click at [35, 104] on span "Activity Monitoring" at bounding box center [54, 106] width 53 height 7
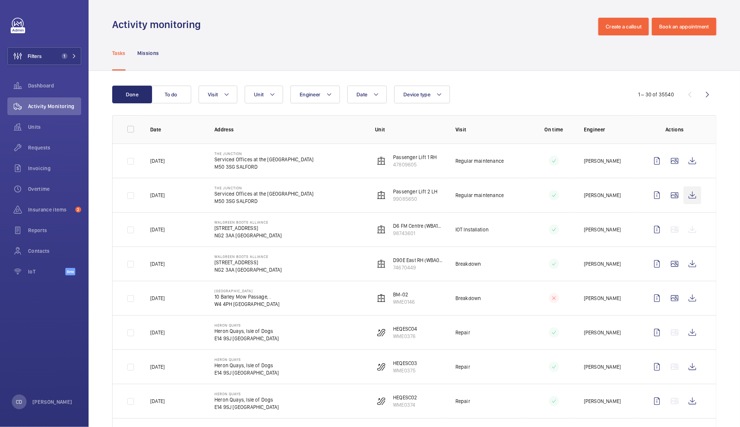
click at [691, 196] on wm-front-icon-button at bounding box center [693, 195] width 18 height 18
click at [684, 165] on wm-front-icon-button at bounding box center [693, 161] width 18 height 18
